Goal: Information Seeking & Learning: Learn about a topic

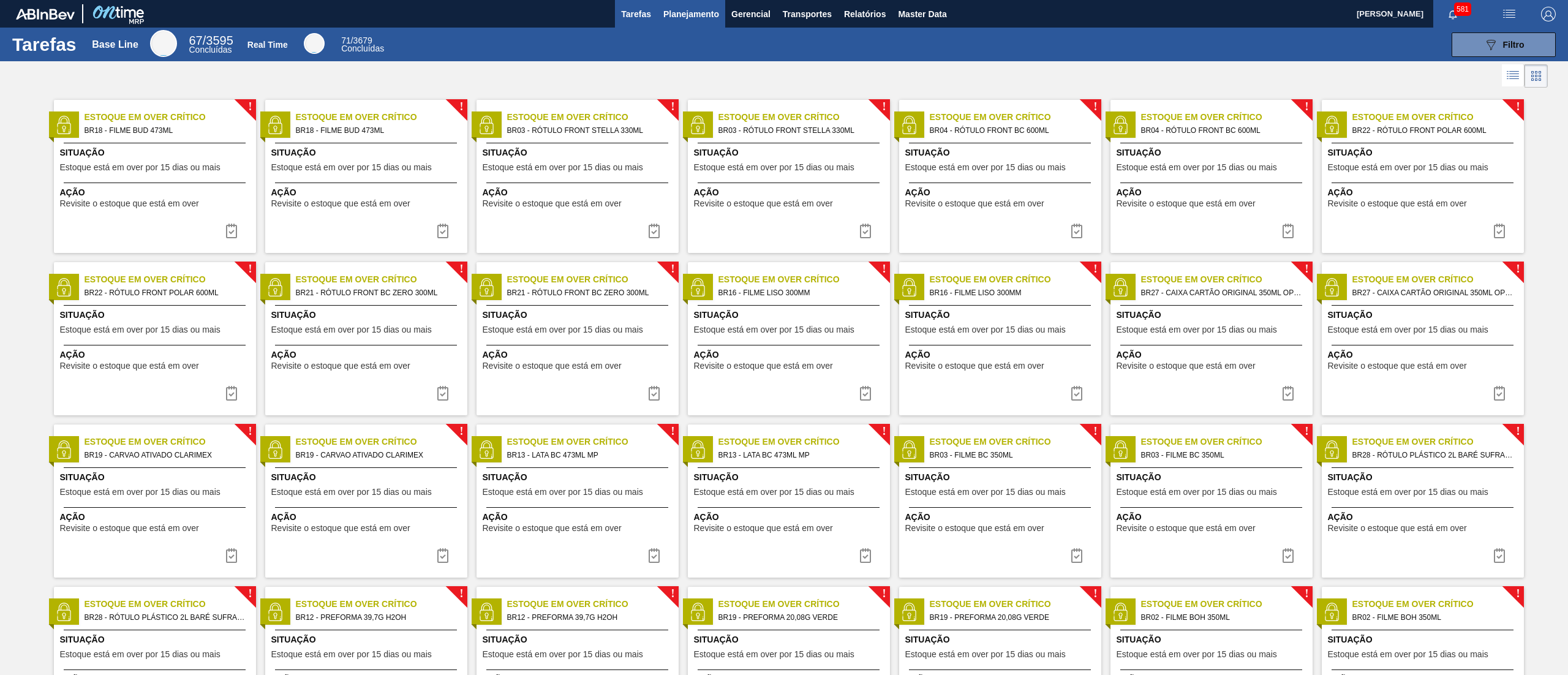
click at [699, 16] on span "Planejamento" at bounding box center [691, 14] width 56 height 14
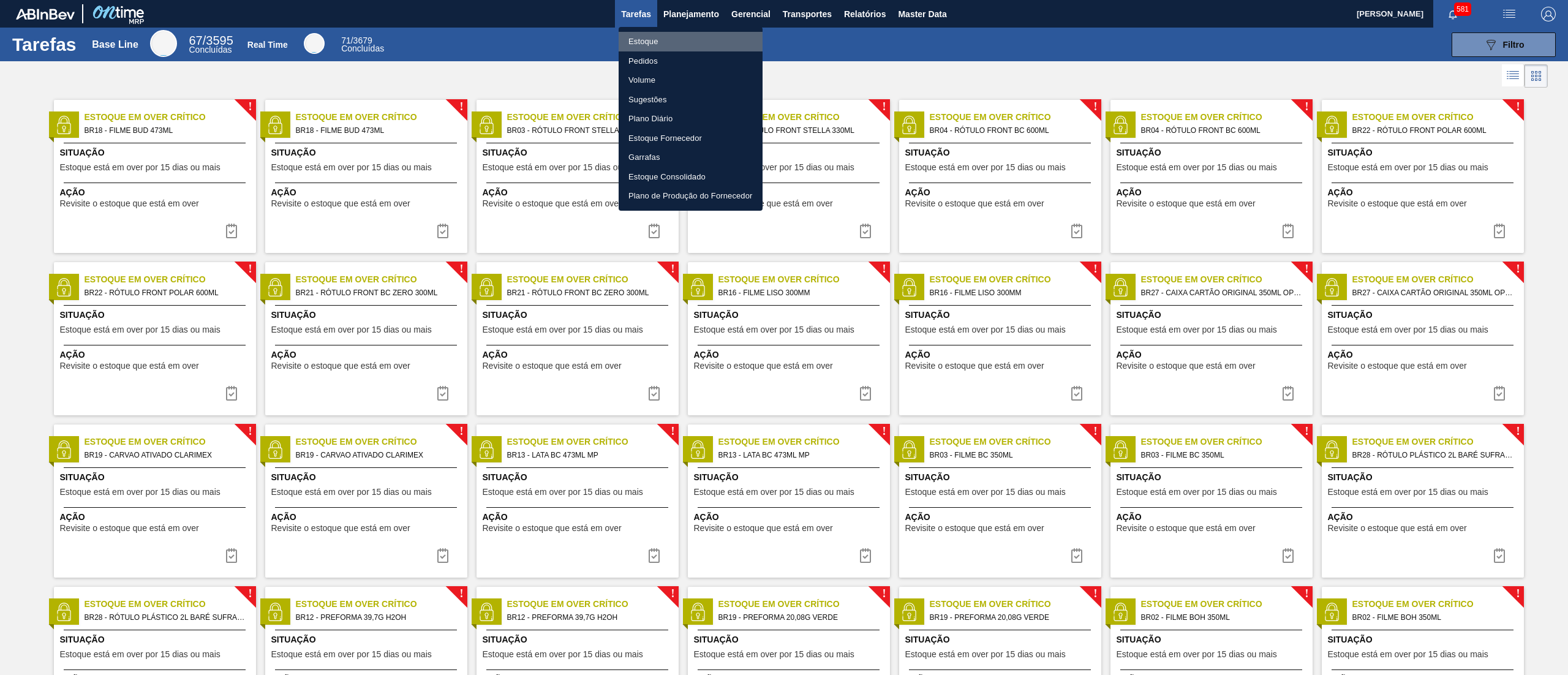
click at [662, 39] on li "Estoque" at bounding box center [690, 41] width 144 height 20
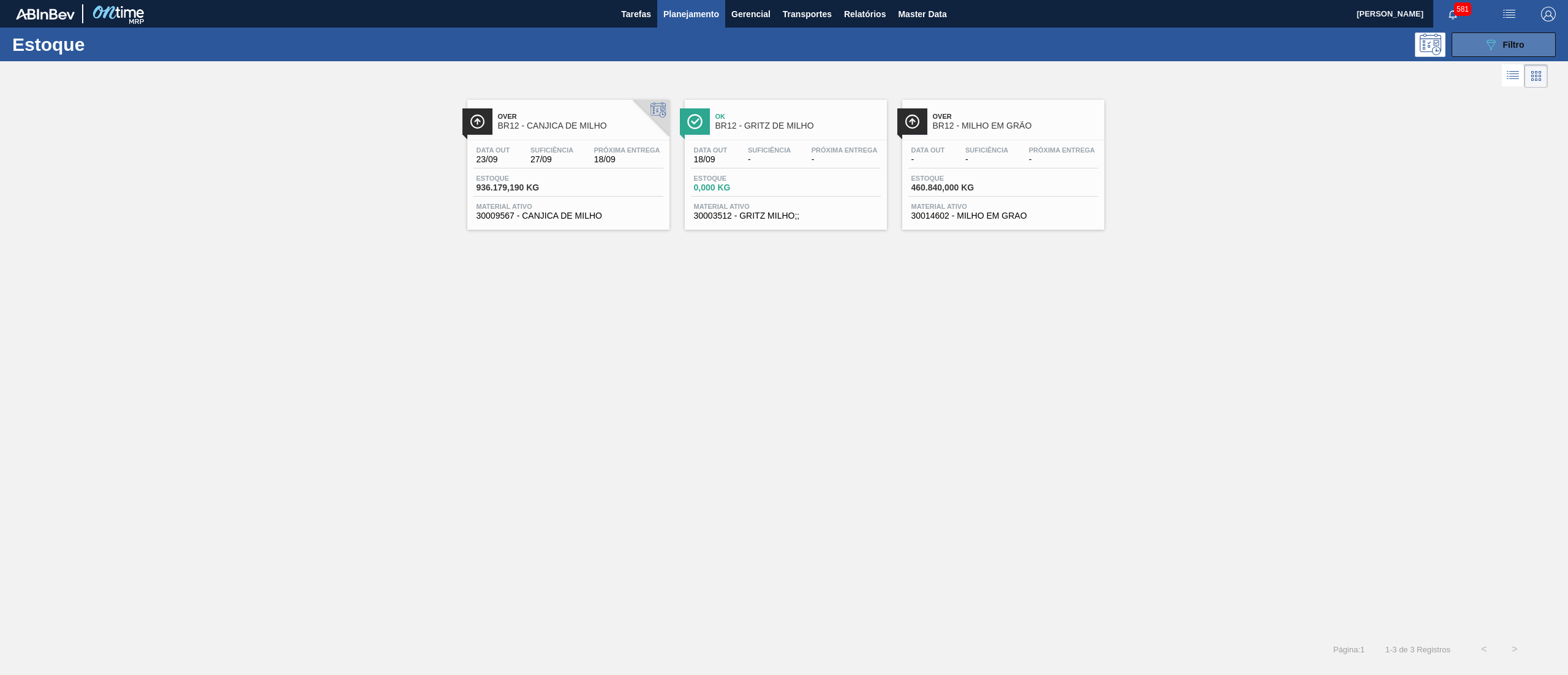
click at [1502, 39] on div "089F7B8B-B2A5-4AFE-B5C0-19BA573D28AC Filtro" at bounding box center [1504, 45] width 41 height 14
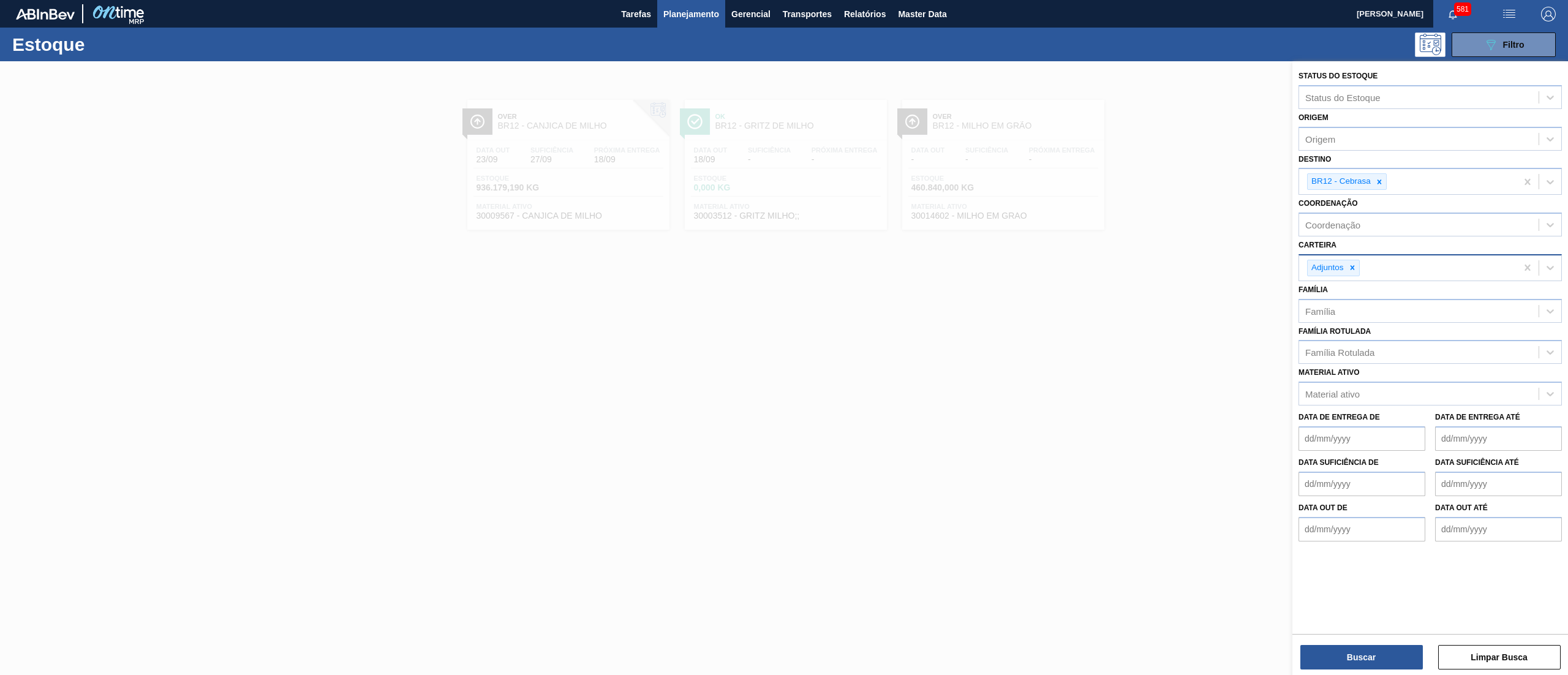
click at [1353, 266] on icon at bounding box center [1353, 267] width 9 height 9
click at [1380, 178] on icon at bounding box center [1380, 182] width 9 height 9
click at [1336, 338] on div "Família Rotulada" at bounding box center [1418, 346] width 240 height 18
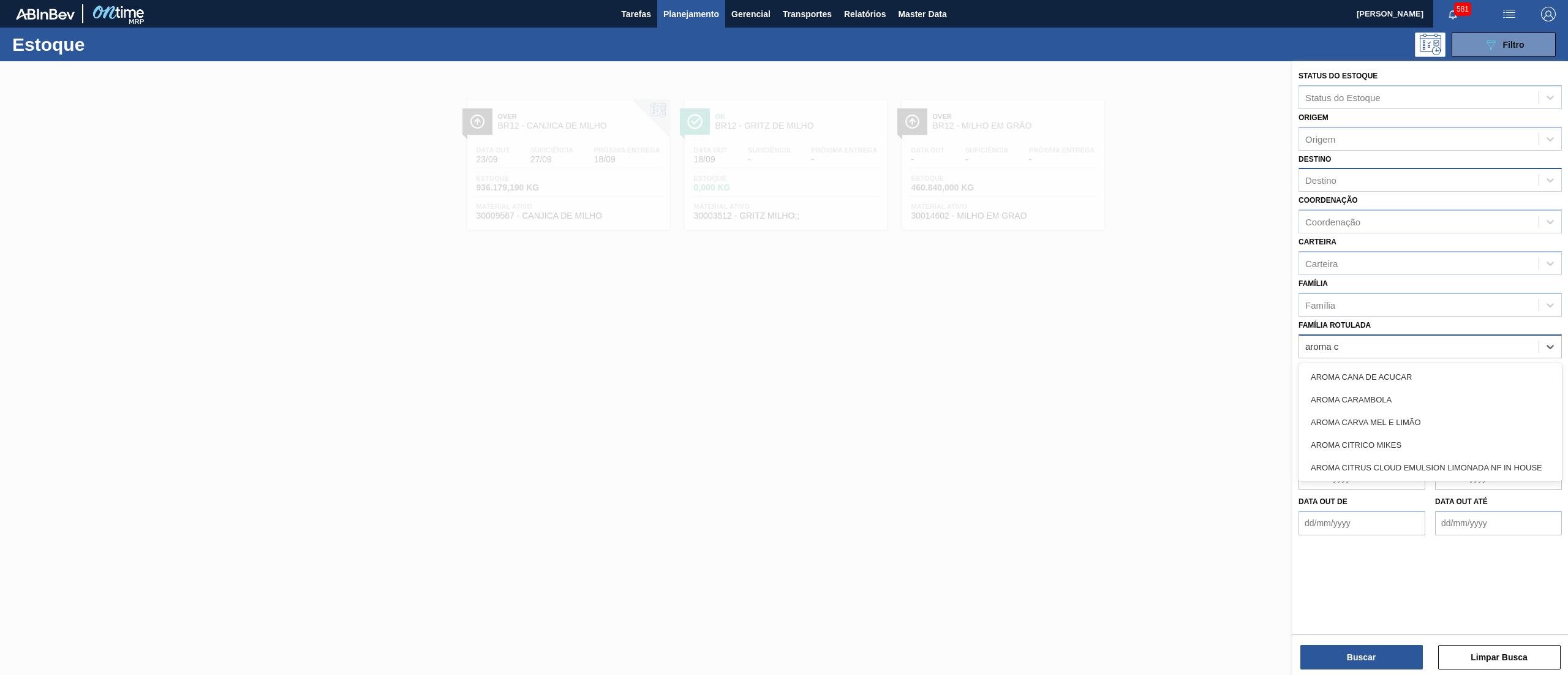
type Rotulada "aroma ca"
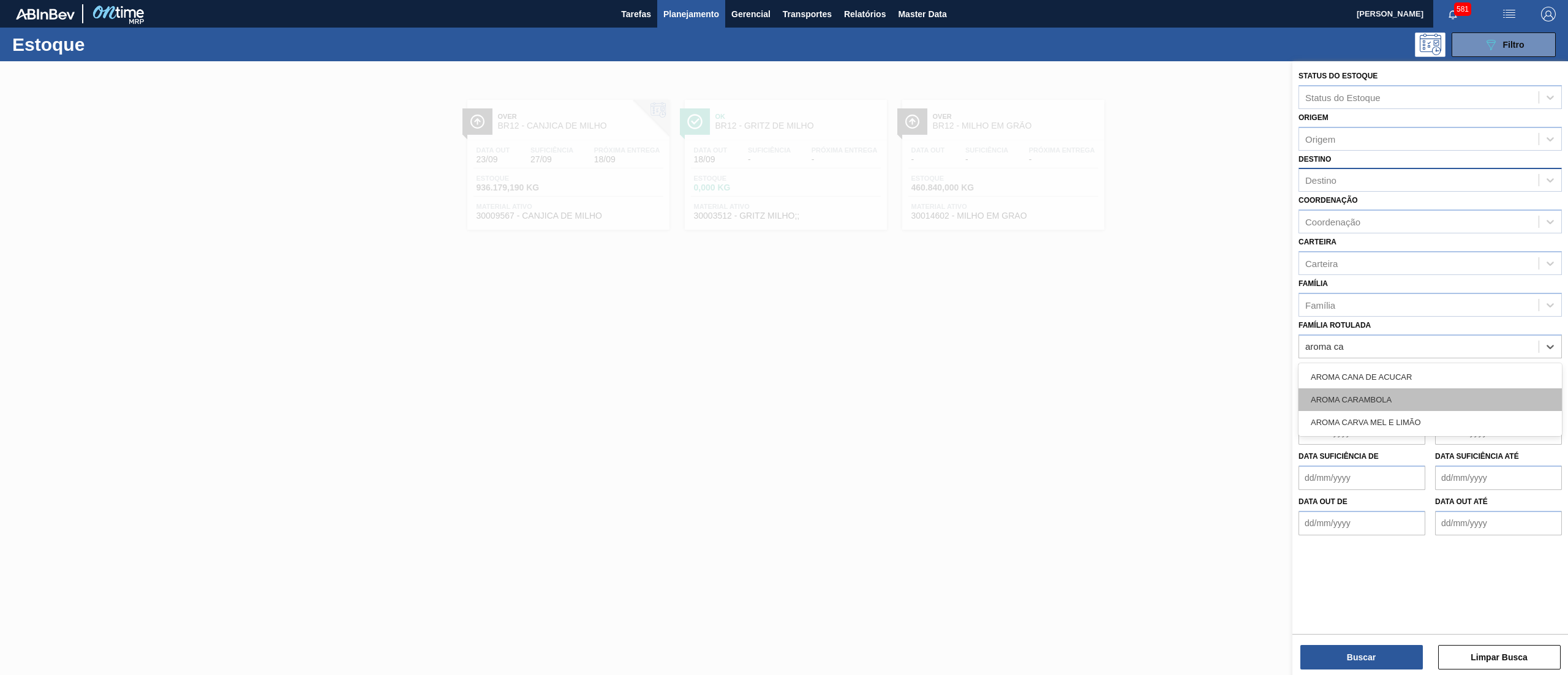
click at [1384, 389] on div "AROMA CARAMBOLA" at bounding box center [1430, 399] width 263 height 22
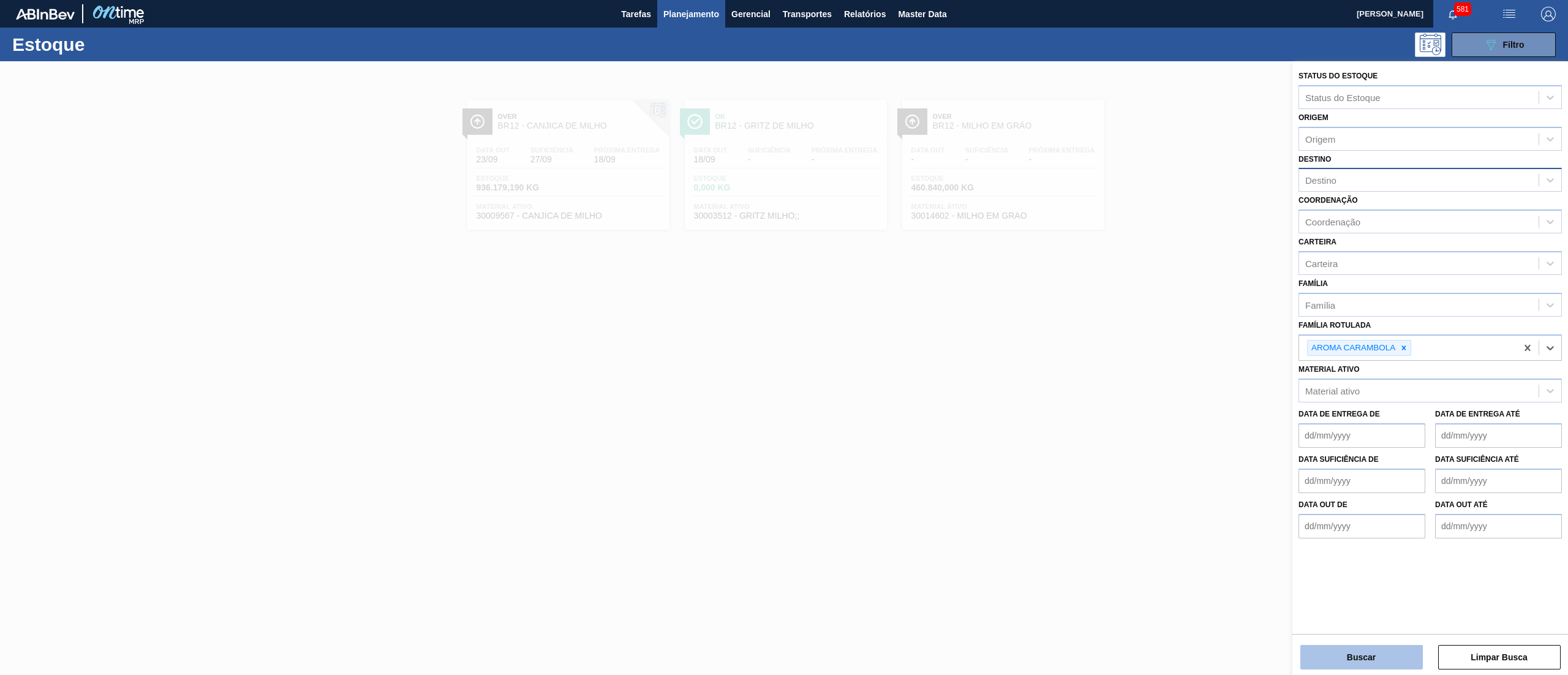
click at [1353, 659] on button "Buscar" at bounding box center [1362, 657] width 122 height 24
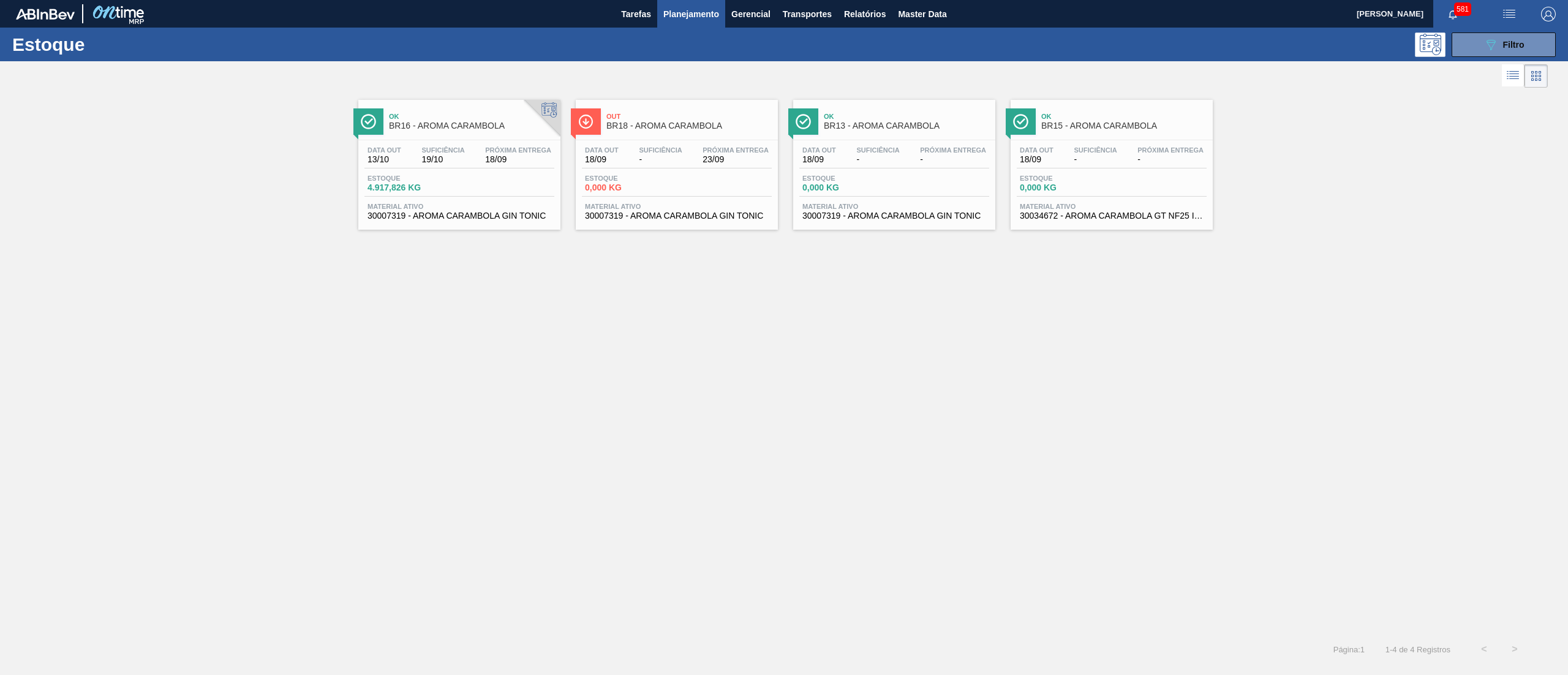
click at [501, 217] on span "30007319 - AROMA CARAMBOLA GIN TONIC" at bounding box center [459, 215] width 184 height 9
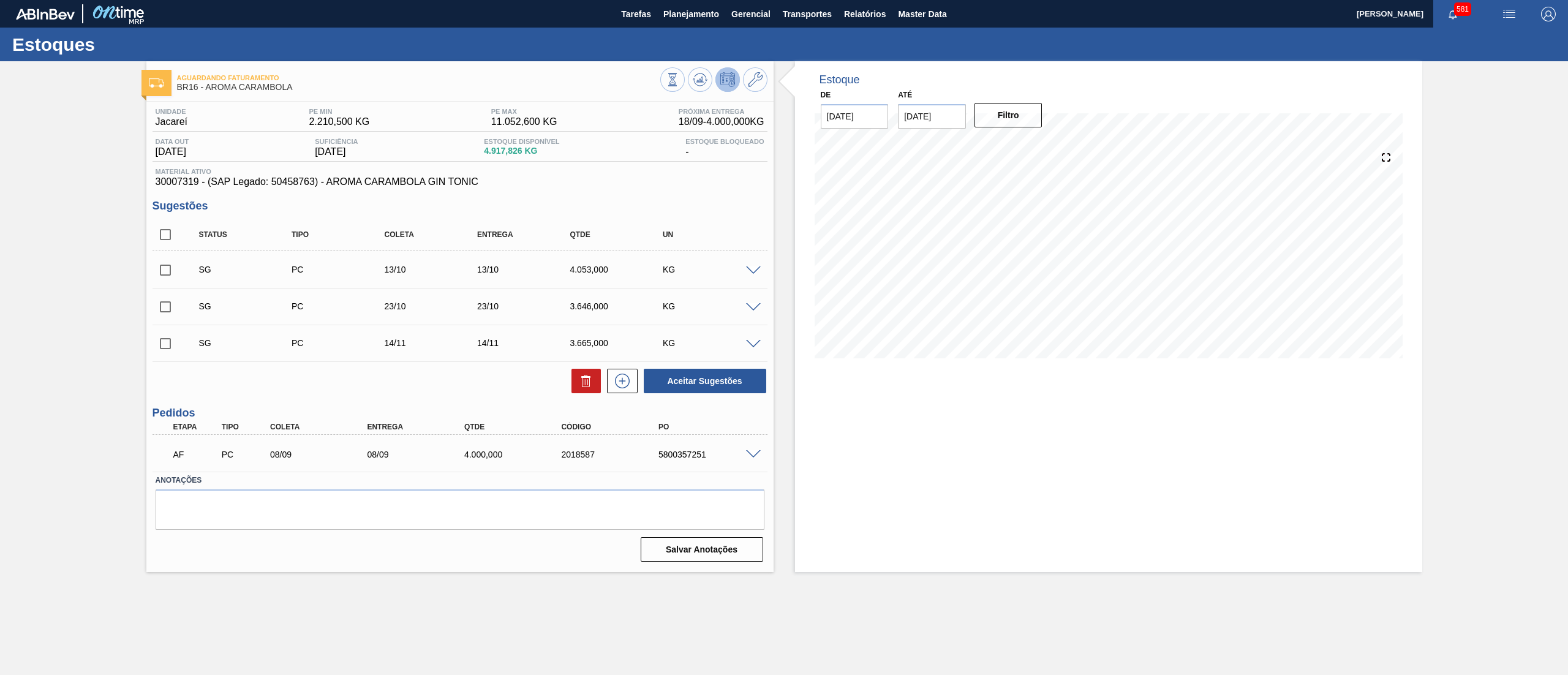
click at [169, 237] on input "checkbox" at bounding box center [165, 234] width 26 height 26
checkbox input "true"
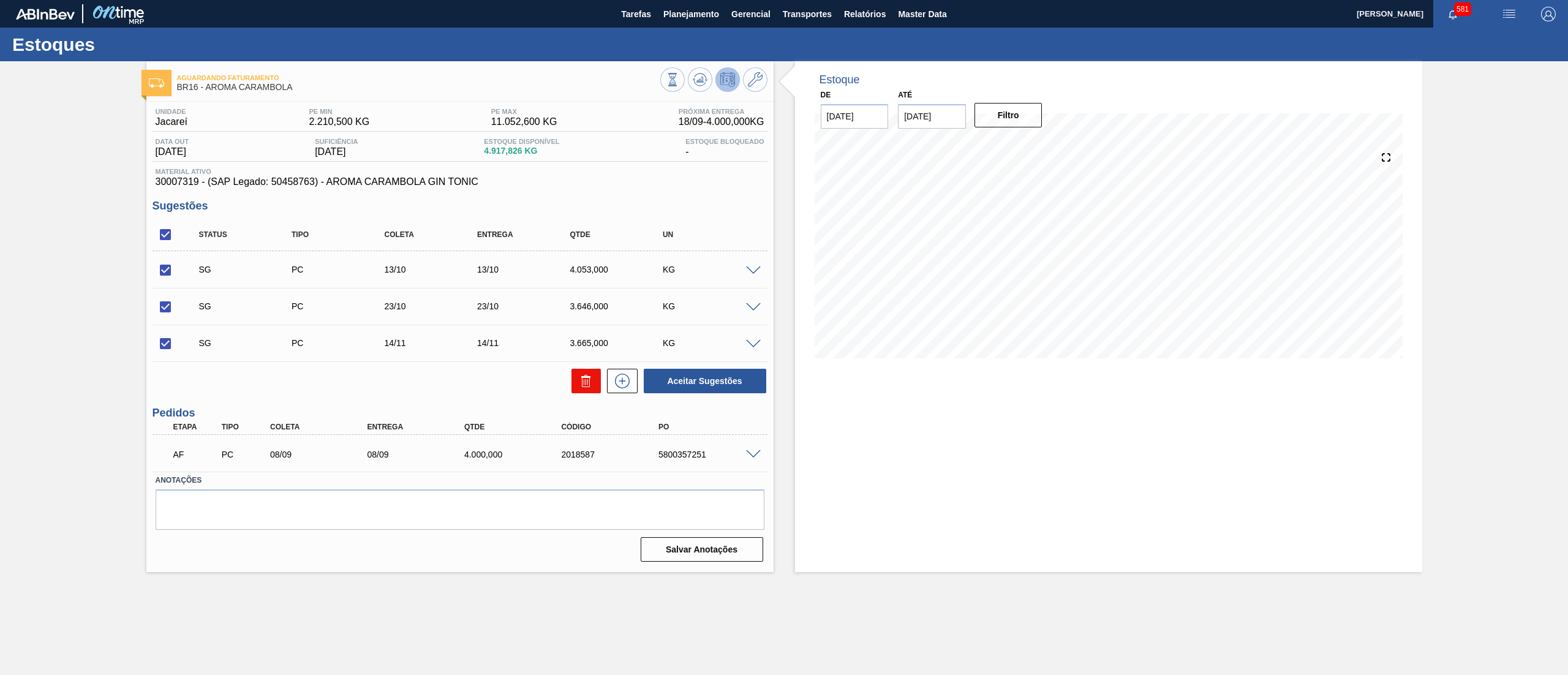
click at [591, 387] on icon at bounding box center [586, 381] width 14 height 14
checkbox input "false"
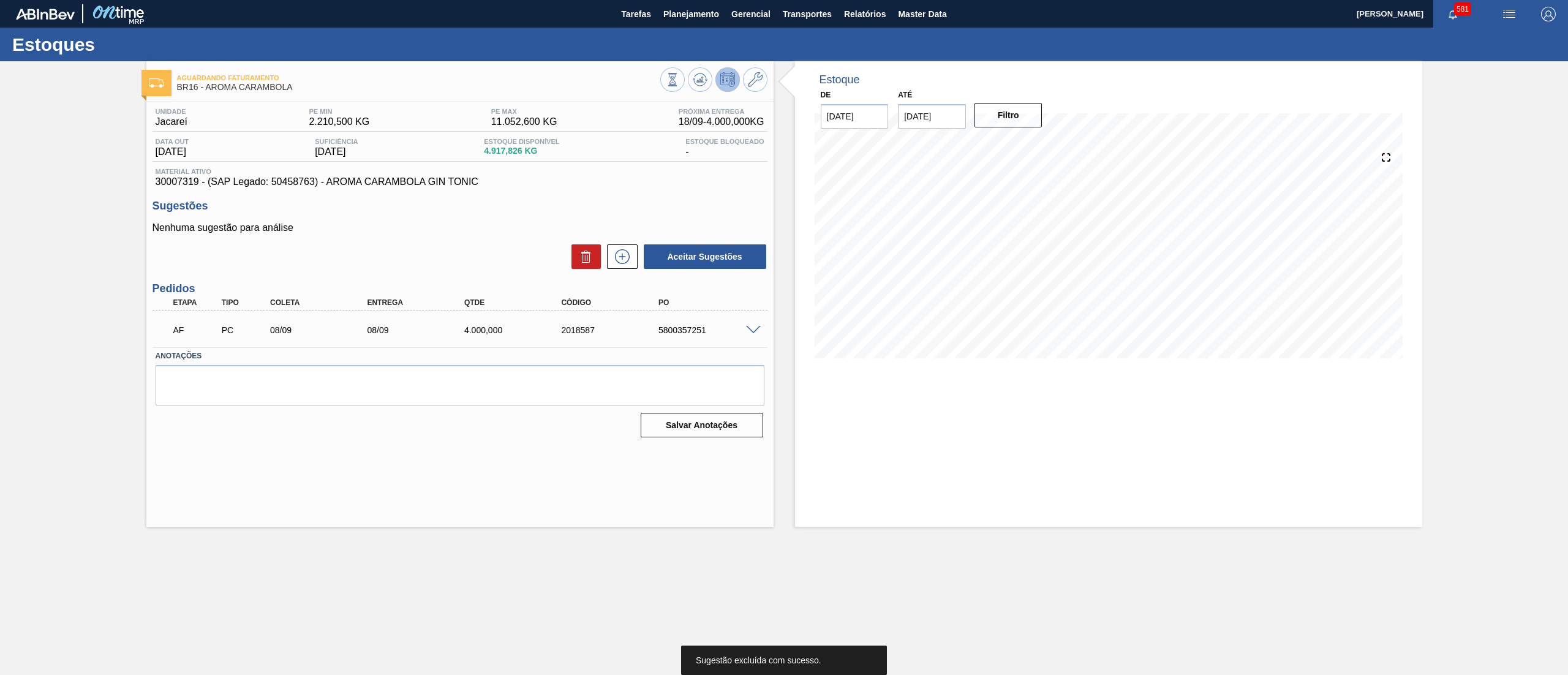
click at [748, 333] on span at bounding box center [753, 330] width 14 height 9
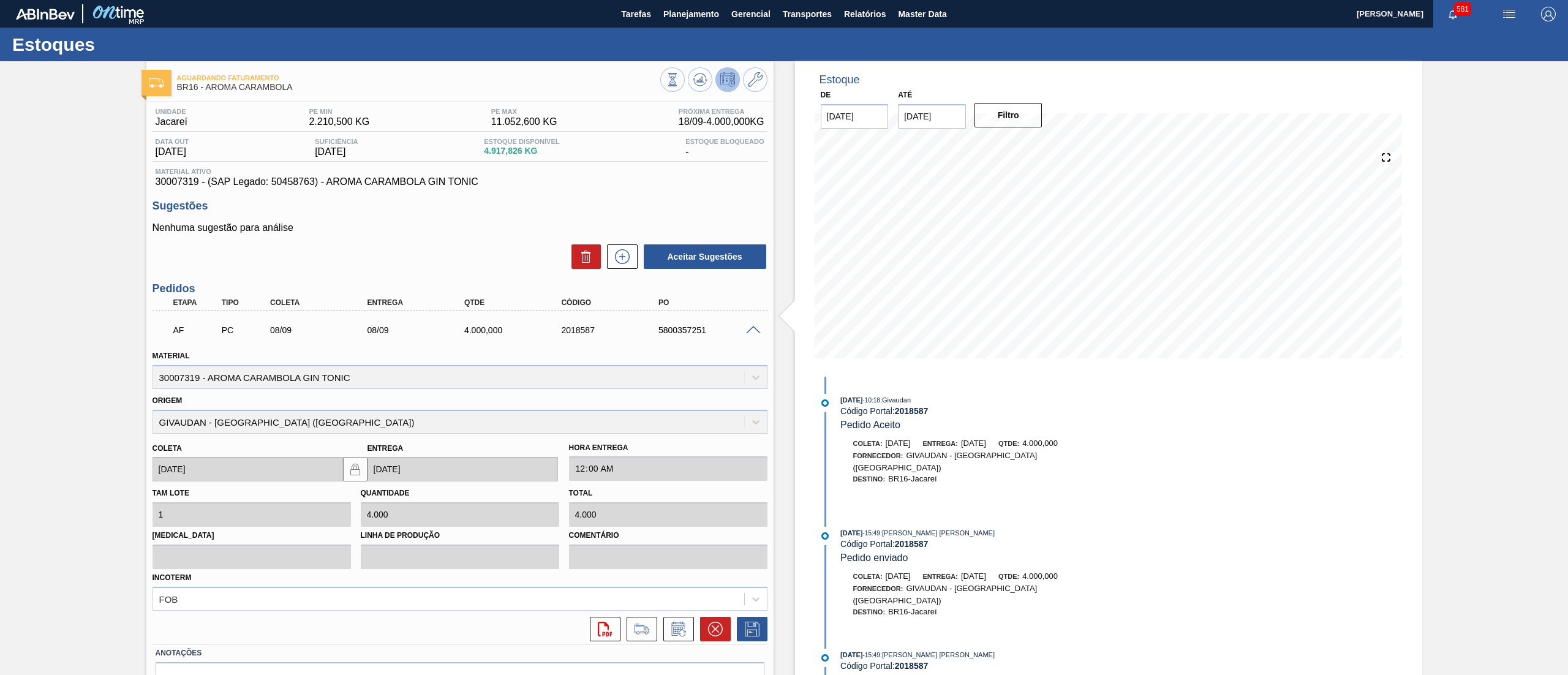
scroll to position [69, 0]
